Goal: Submit feedback/report problem

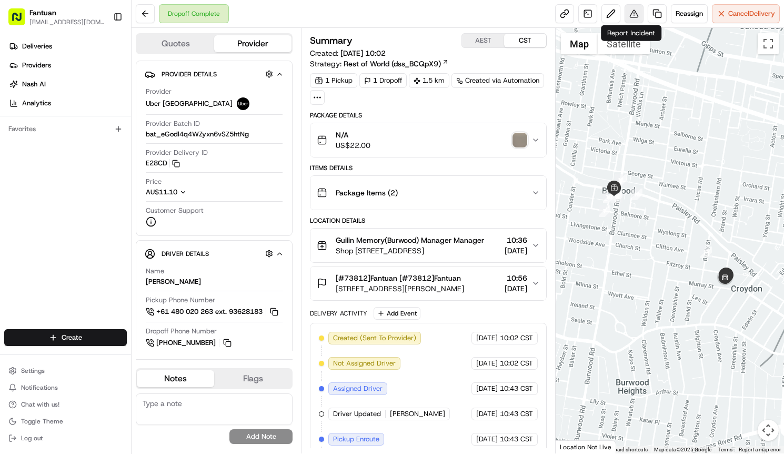
click at [636, 13] on button at bounding box center [634, 13] width 19 height 19
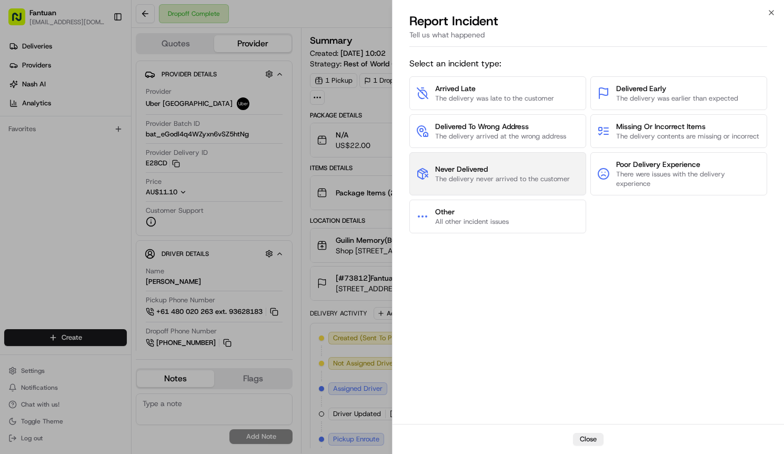
click at [483, 184] on span "The delivery never arrived to the customer" at bounding box center [502, 178] width 135 height 9
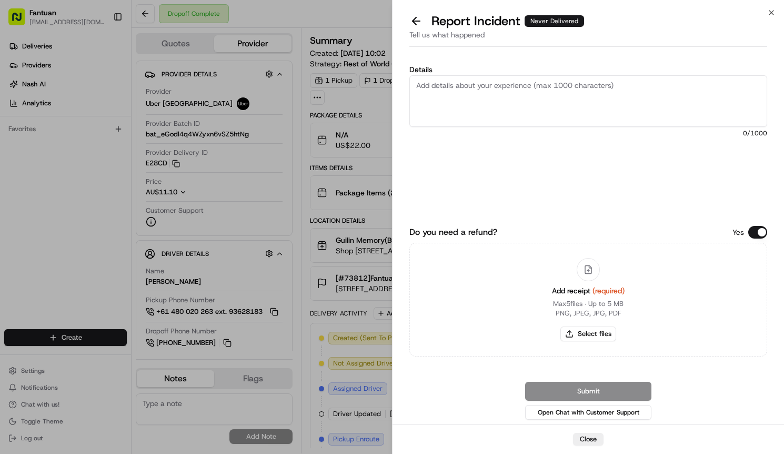
drag, startPoint x: 467, startPoint y: 77, endPoint x: 467, endPoint y: 83, distance: 5.3
click at [467, 78] on textarea "Details" at bounding box center [588, 101] width 358 height 52
paste textarea "Never Delivered"
type textarea "Never Delivered"
click at [585, 329] on button "Select files" at bounding box center [588, 333] width 56 height 15
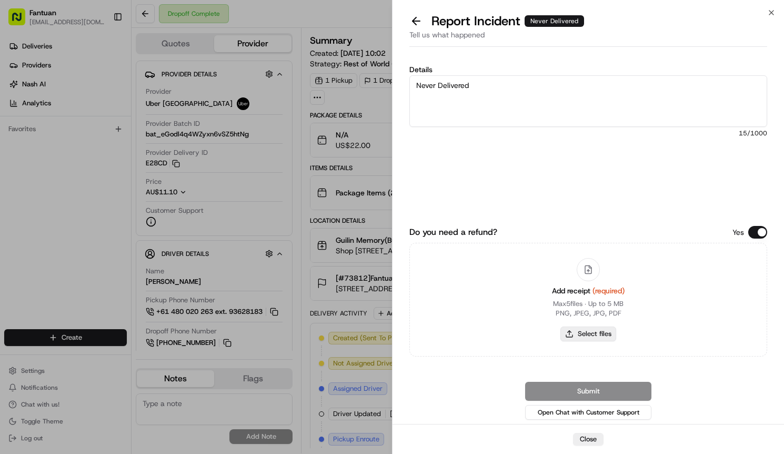
type input "C:\fakepath\AU1864017408.pdf"
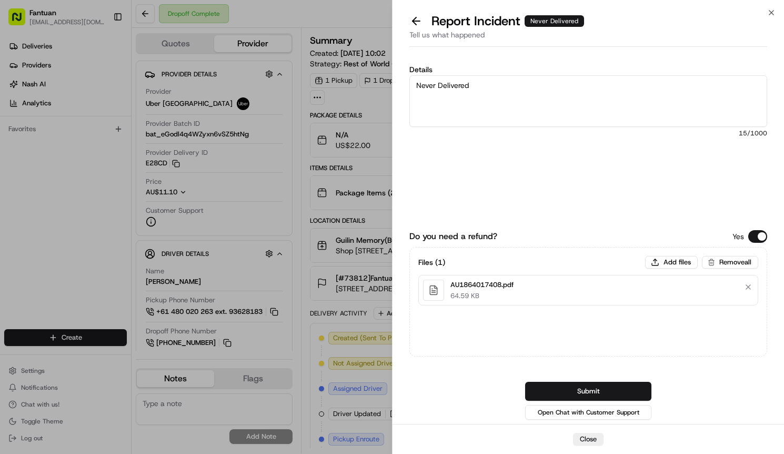
click at [594, 391] on button "Submit" at bounding box center [588, 390] width 126 height 19
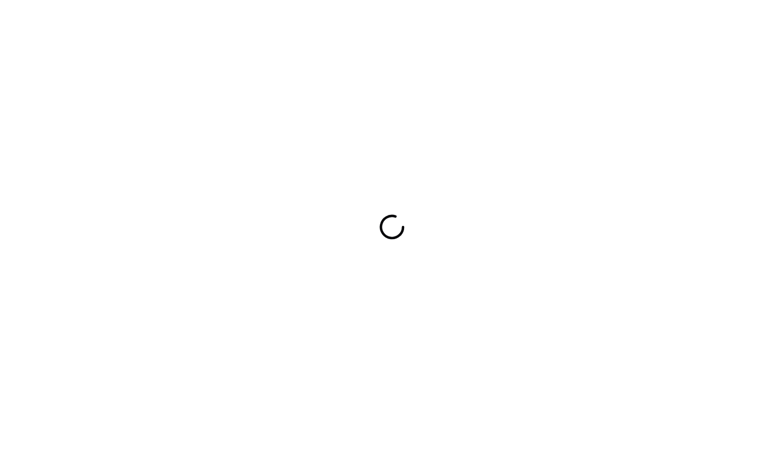
click at [469, 109] on div at bounding box center [392, 227] width 784 height 454
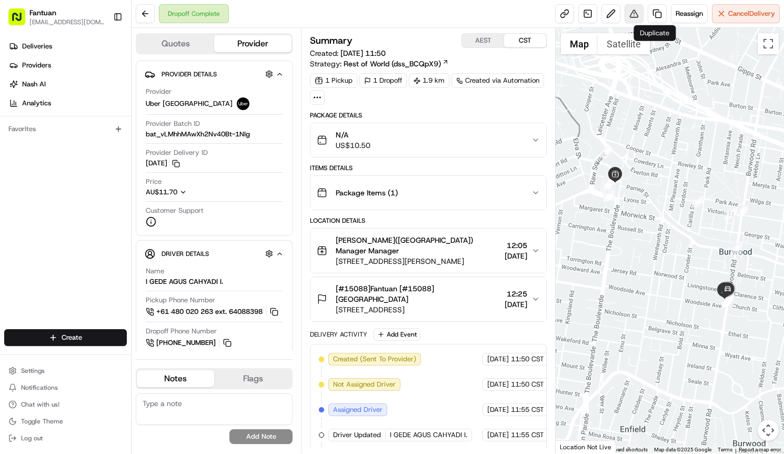
click at [640, 13] on button at bounding box center [634, 13] width 19 height 19
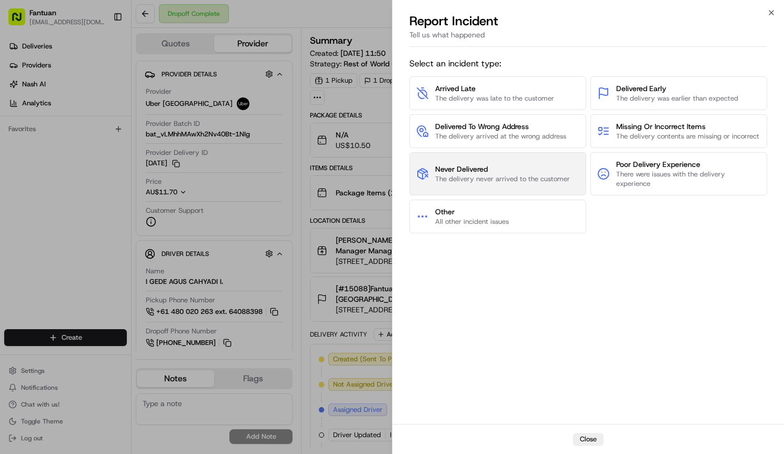
click at [493, 174] on span "Never Delivered" at bounding box center [502, 169] width 135 height 11
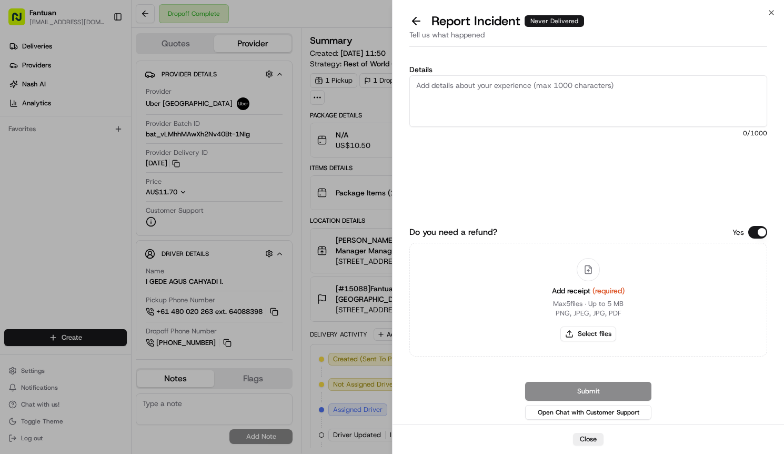
click at [474, 86] on textarea "Details" at bounding box center [588, 101] width 358 height 52
paste textarea "Never Delivered"
type textarea "Never Delivered"
click at [590, 329] on button "Select files" at bounding box center [588, 333] width 56 height 15
type input "C:\fakepath\AU6189298938.pdf"
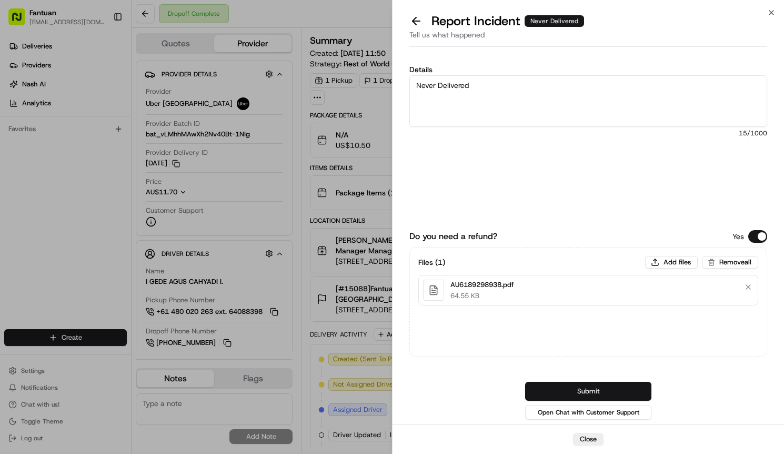
click at [587, 391] on button "Submit" at bounding box center [588, 390] width 126 height 19
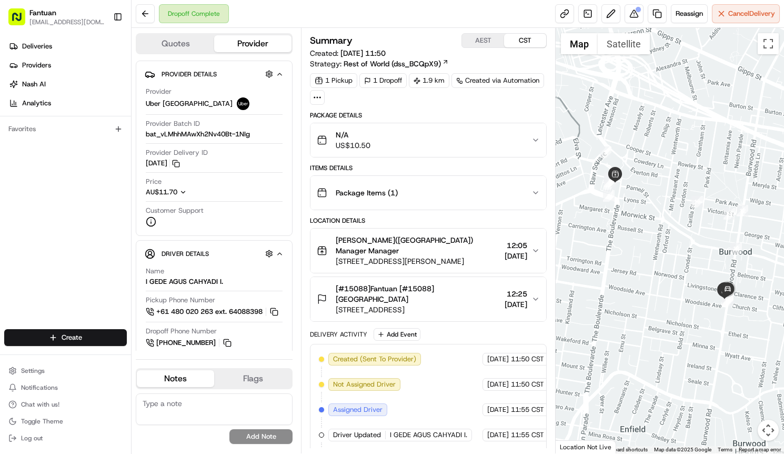
click at [620, 124] on div at bounding box center [670, 240] width 228 height 425
